Goal: Task Accomplishment & Management: Use online tool/utility

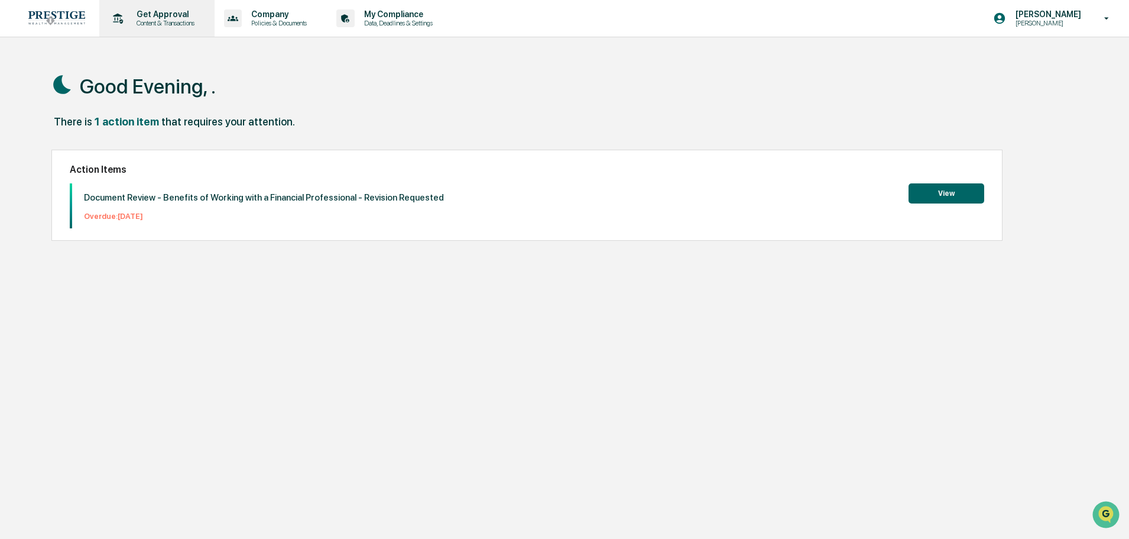
click at [158, 19] on p "Content & Transactions" at bounding box center [163, 23] width 73 height 8
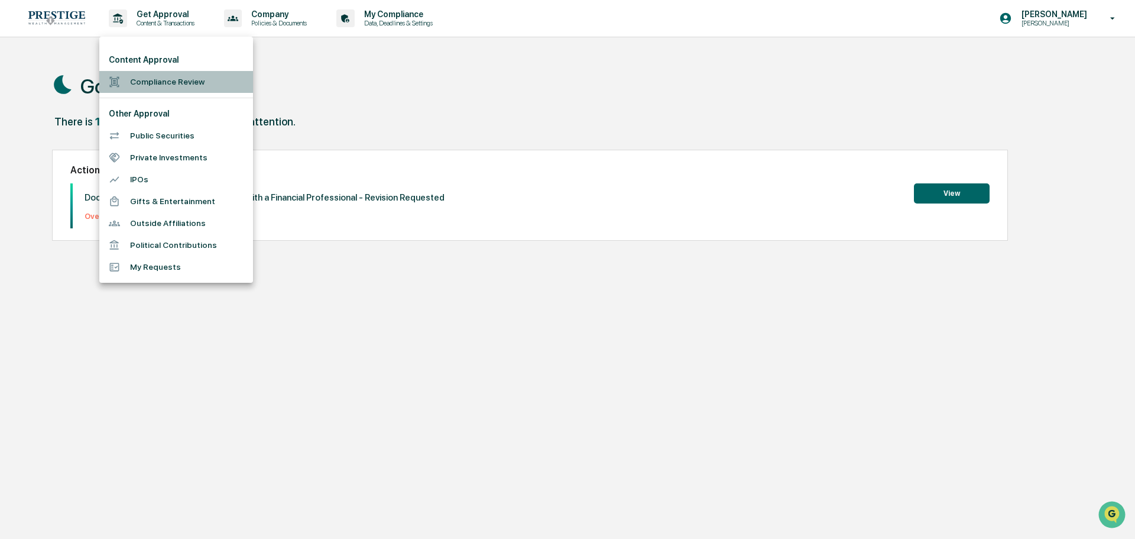
click at [210, 81] on li "Compliance Review" at bounding box center [176, 82] width 154 height 22
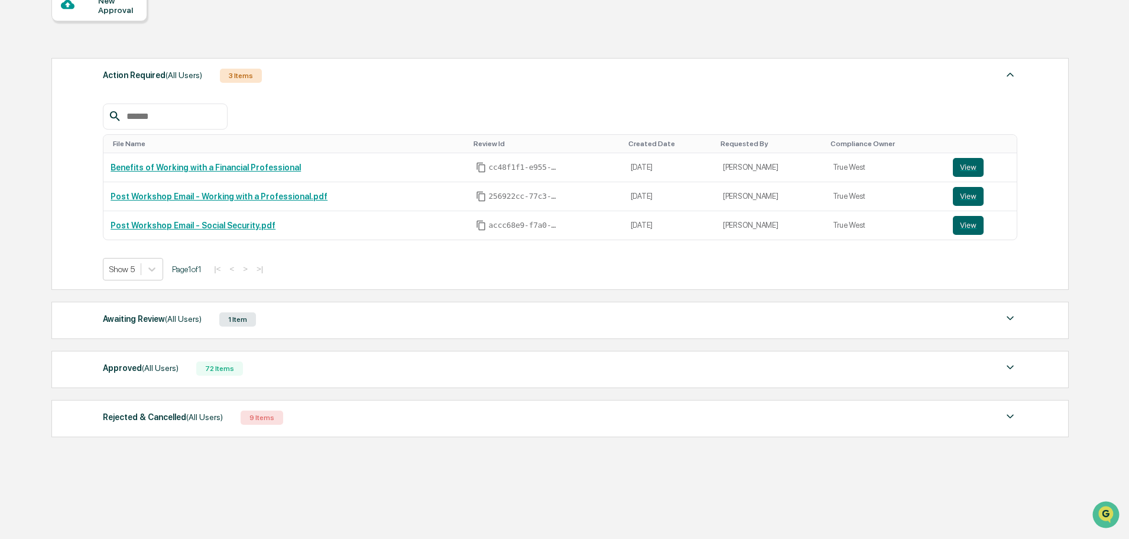
scroll to position [131, 0]
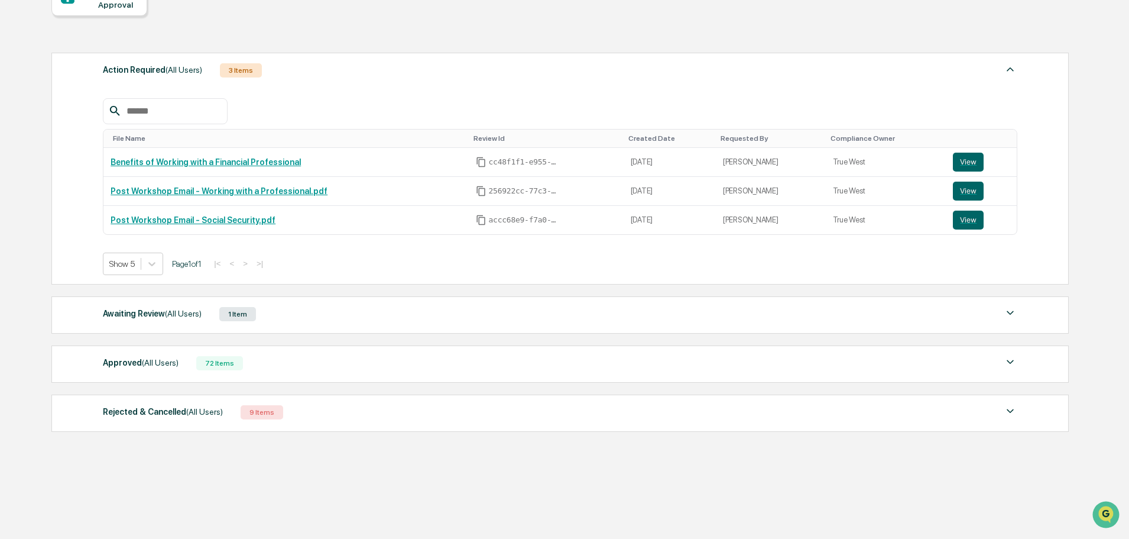
drag, startPoint x: 336, startPoint y: 318, endPoint x: 344, endPoint y: 314, distance: 8.5
click at [337, 318] on div "Awaiting Review (All Users) 1 Item" at bounding box center [560, 314] width 914 height 17
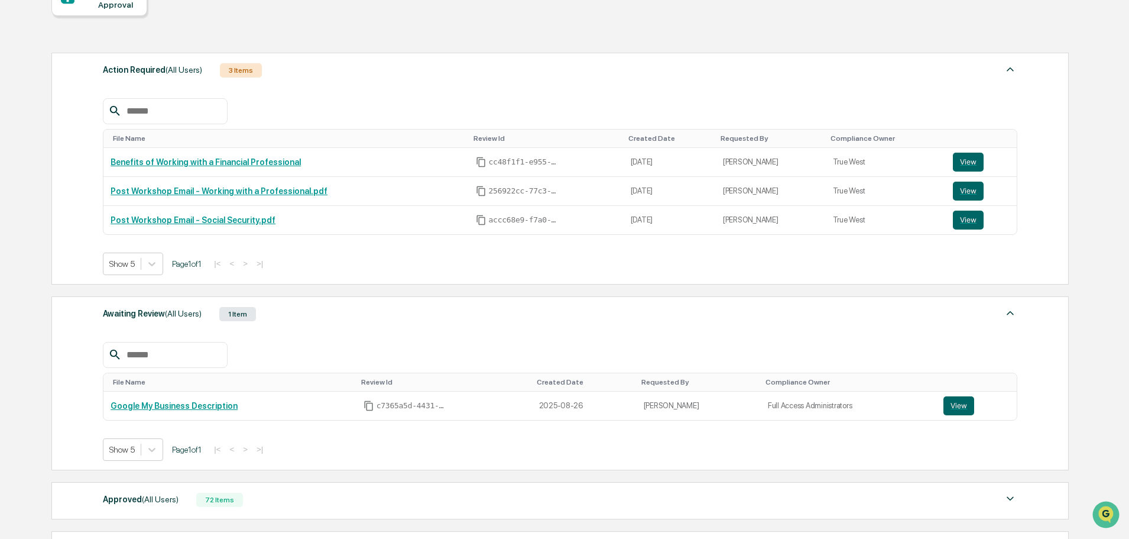
scroll to position [268, 0]
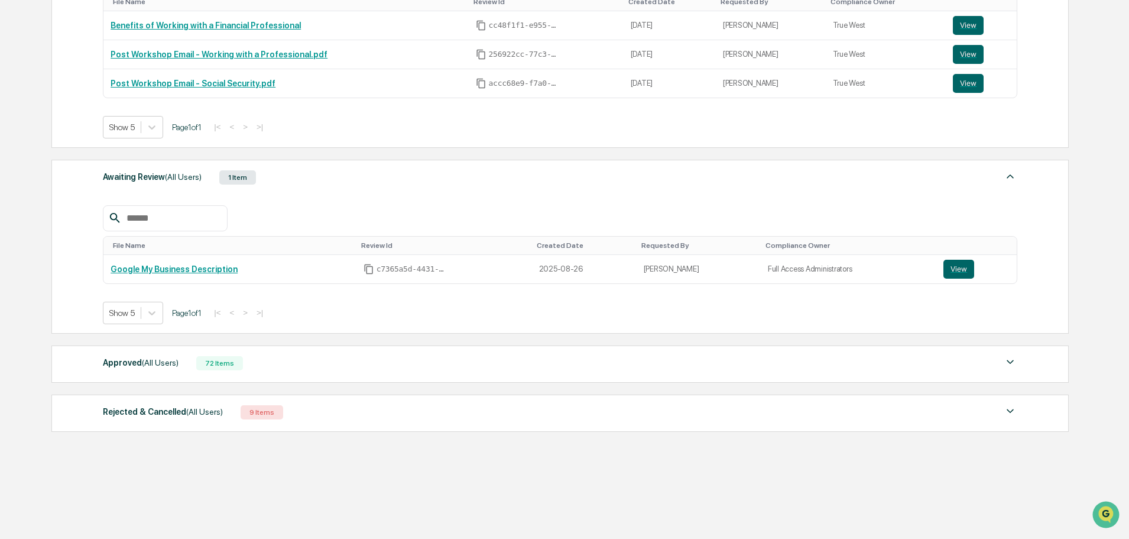
click at [92, 263] on div "Awaiting Review (All Users) 1 Item File Name Review Id Created Date Requested B…" at bounding box center [559, 247] width 1017 height 174
click at [954, 273] on button "View" at bounding box center [958, 268] width 31 height 19
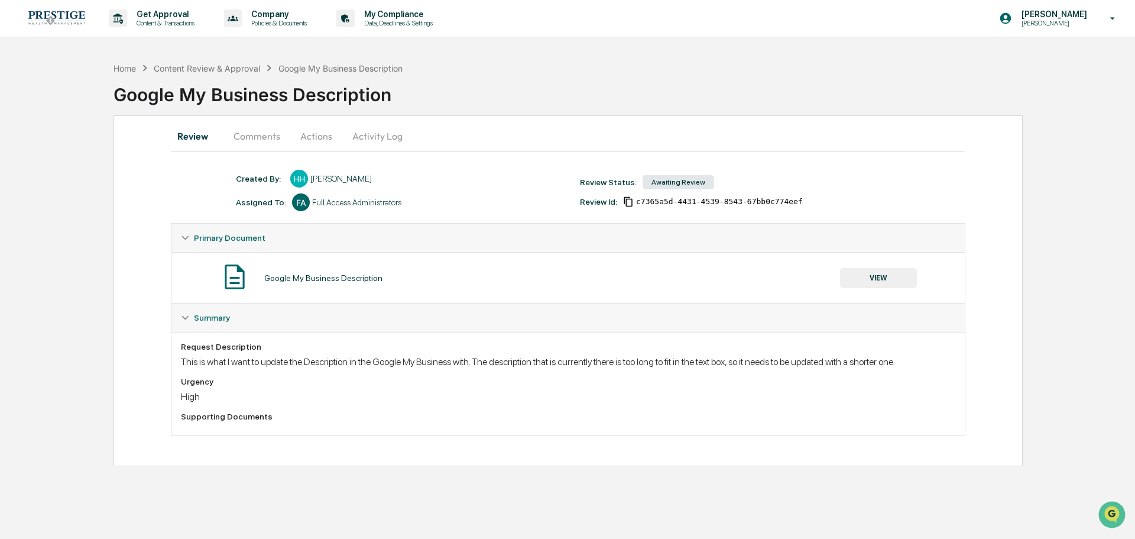
click at [894, 280] on button "VIEW" at bounding box center [878, 278] width 77 height 20
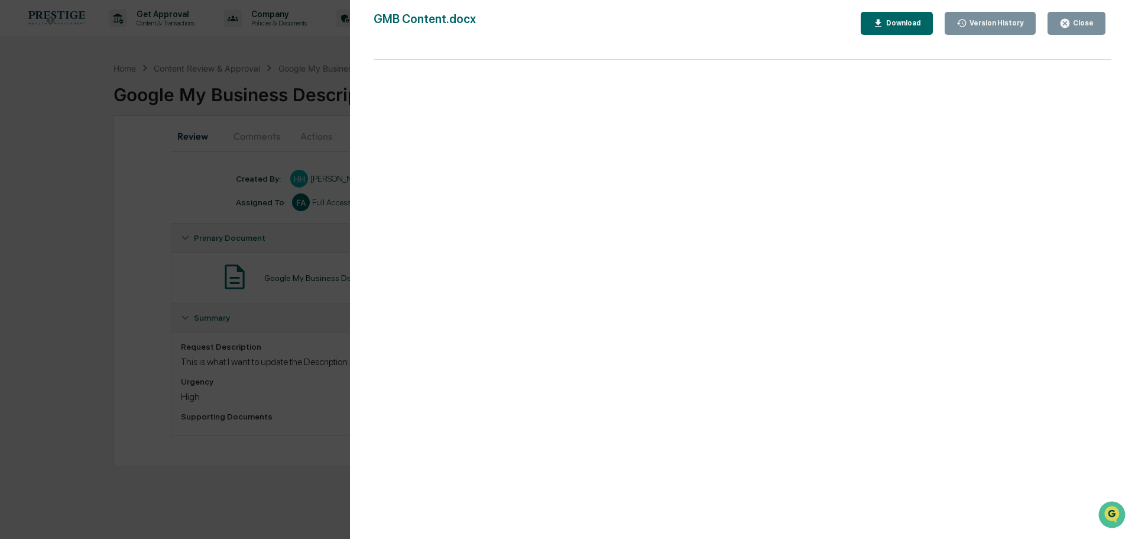
click at [235, 222] on div "Version History [DATE] 08:56 PM [PERSON_NAME] [DATE] 05:57 PM [PERSON_NAME] [DA…" at bounding box center [567, 269] width 1135 height 539
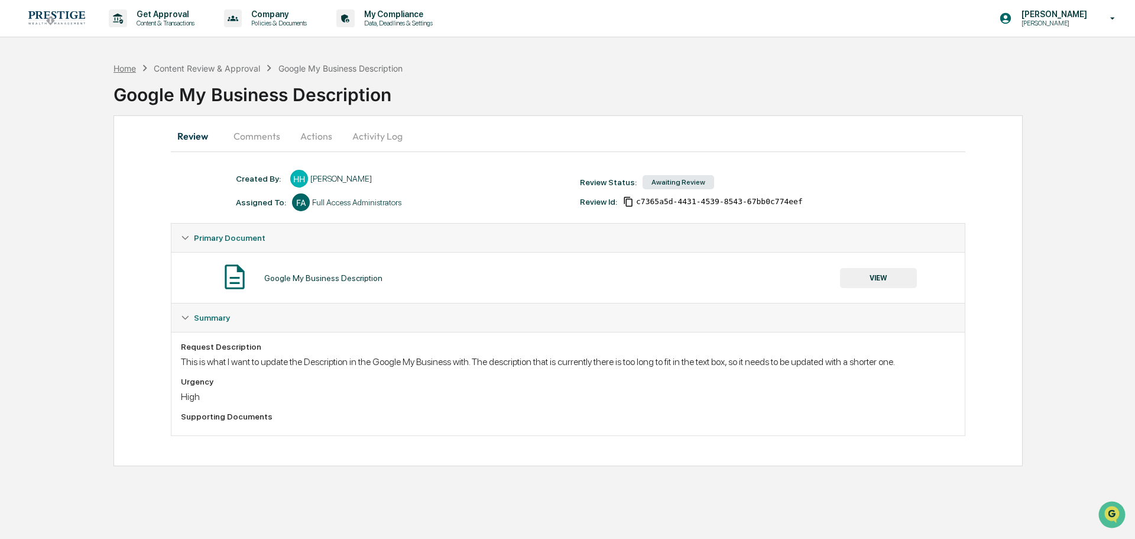
click at [117, 69] on div "Home" at bounding box center [124, 68] width 22 height 10
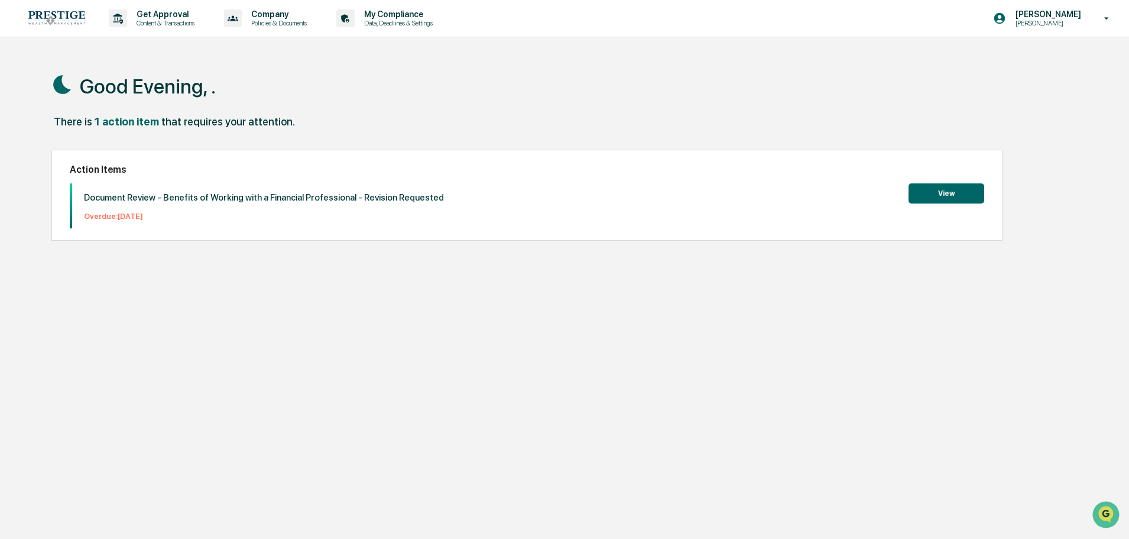
click at [938, 179] on div "Action Items Document Review - Benefits of Working with a Financial Professiona…" at bounding box center [526, 195] width 951 height 91
click at [938, 192] on button "View" at bounding box center [947, 193] width 76 height 20
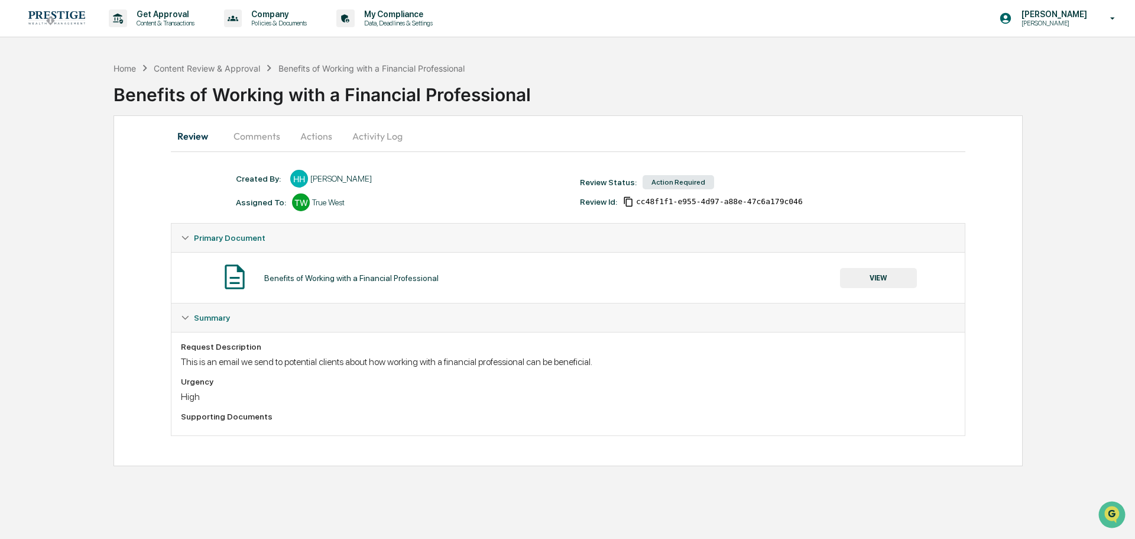
click at [326, 134] on button "Actions" at bounding box center [316, 136] width 53 height 28
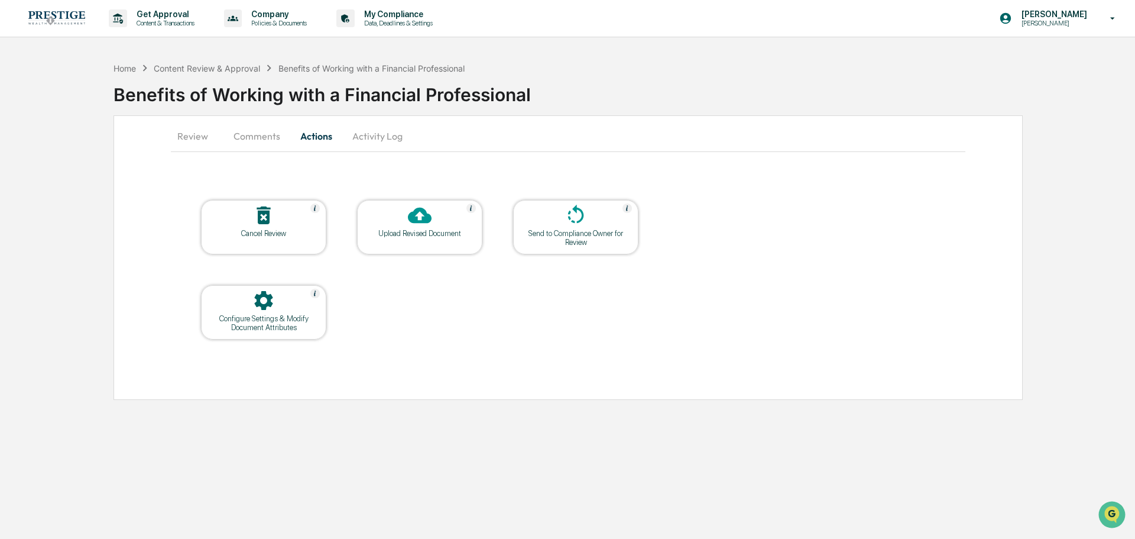
click at [268, 215] on icon at bounding box center [264, 215] width 14 height 18
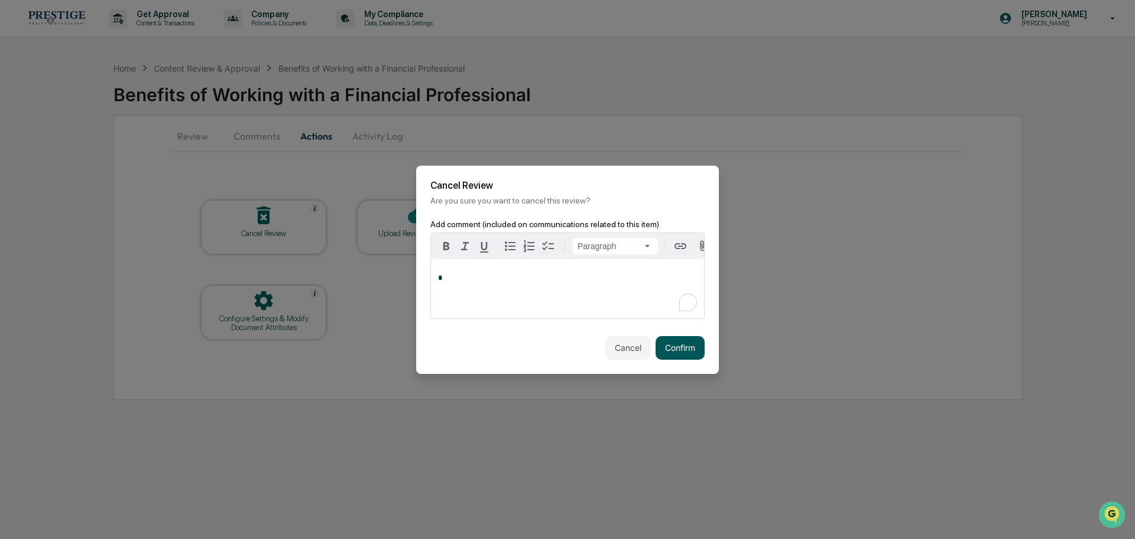
click at [667, 349] on button "Confirm" at bounding box center [680, 348] width 49 height 24
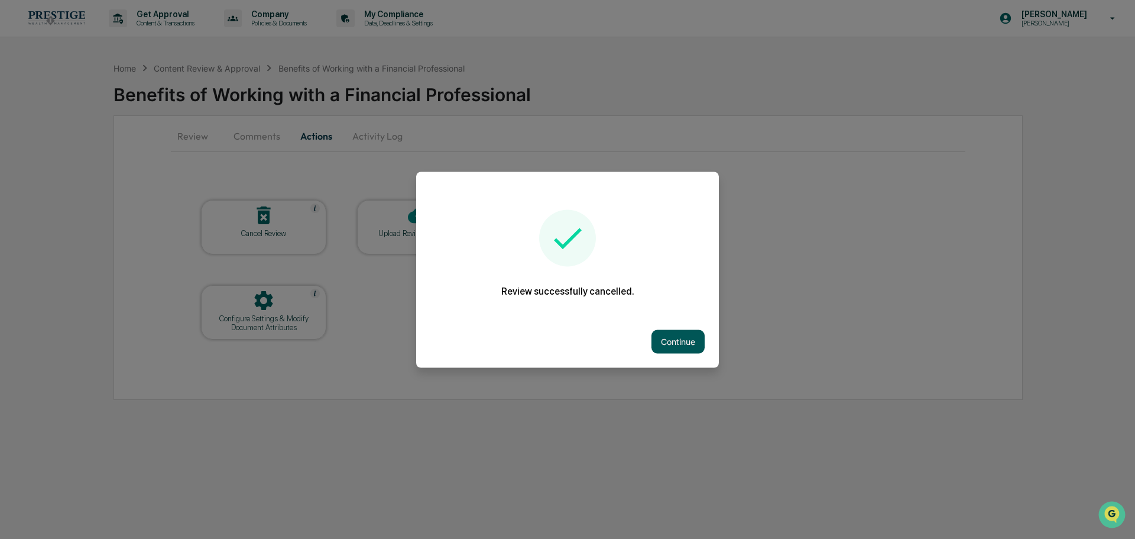
click at [656, 343] on button "Continue" at bounding box center [677, 341] width 53 height 24
